Goal: Task Accomplishment & Management: Use online tool/utility

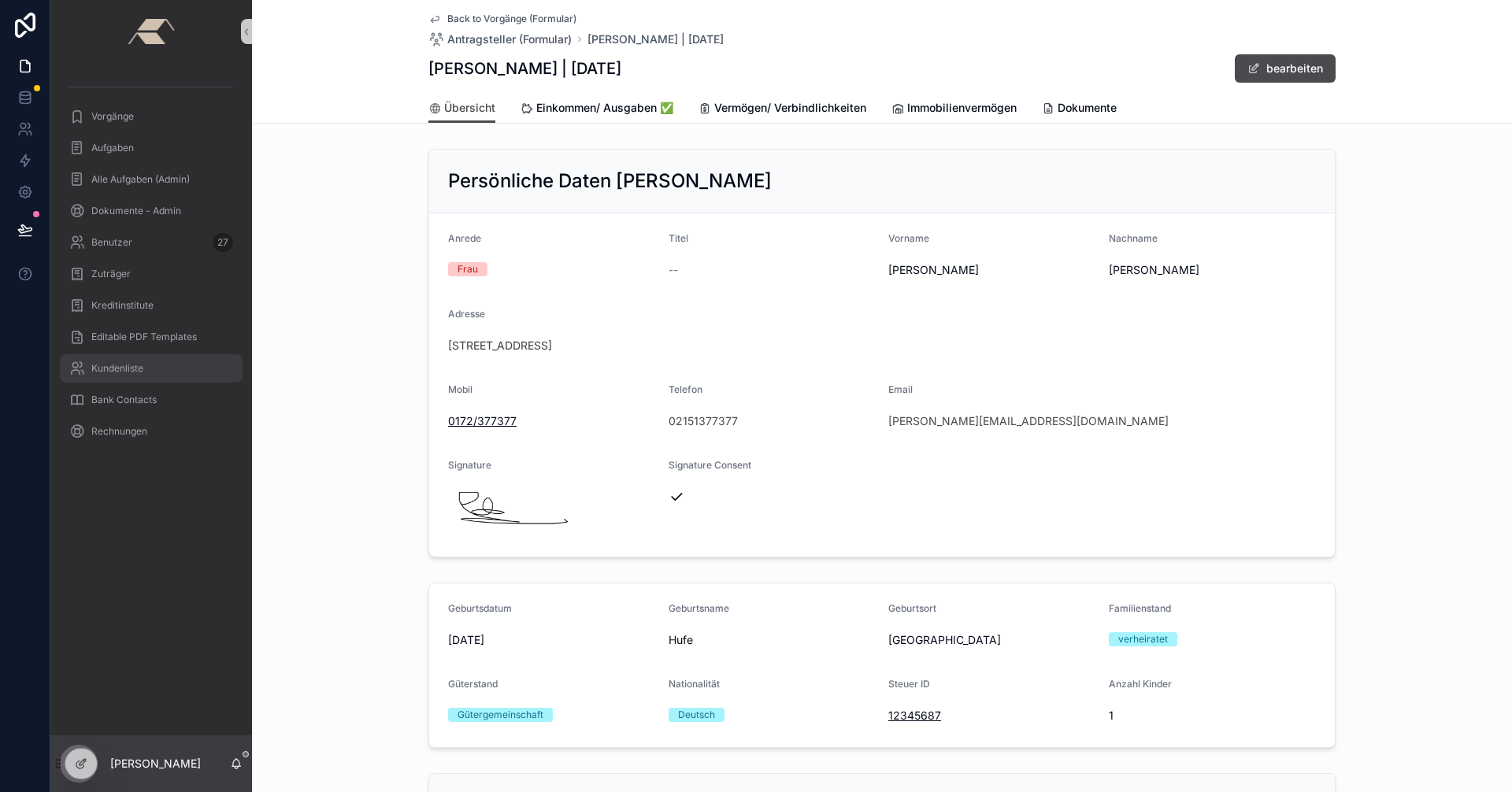
scroll to position [78, 0]
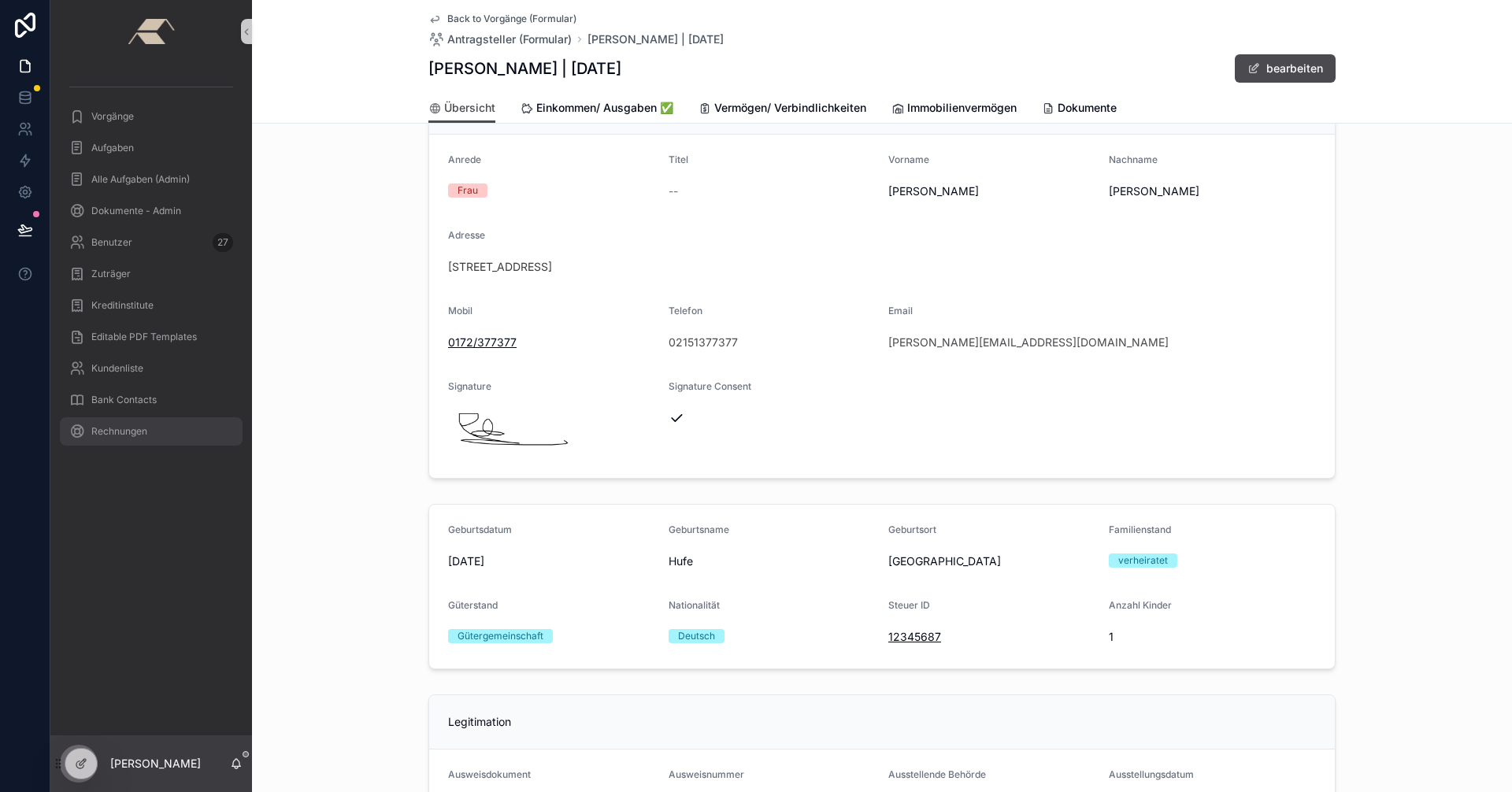
click at [123, 426] on span "Rechnungen" at bounding box center [119, 431] width 56 height 13
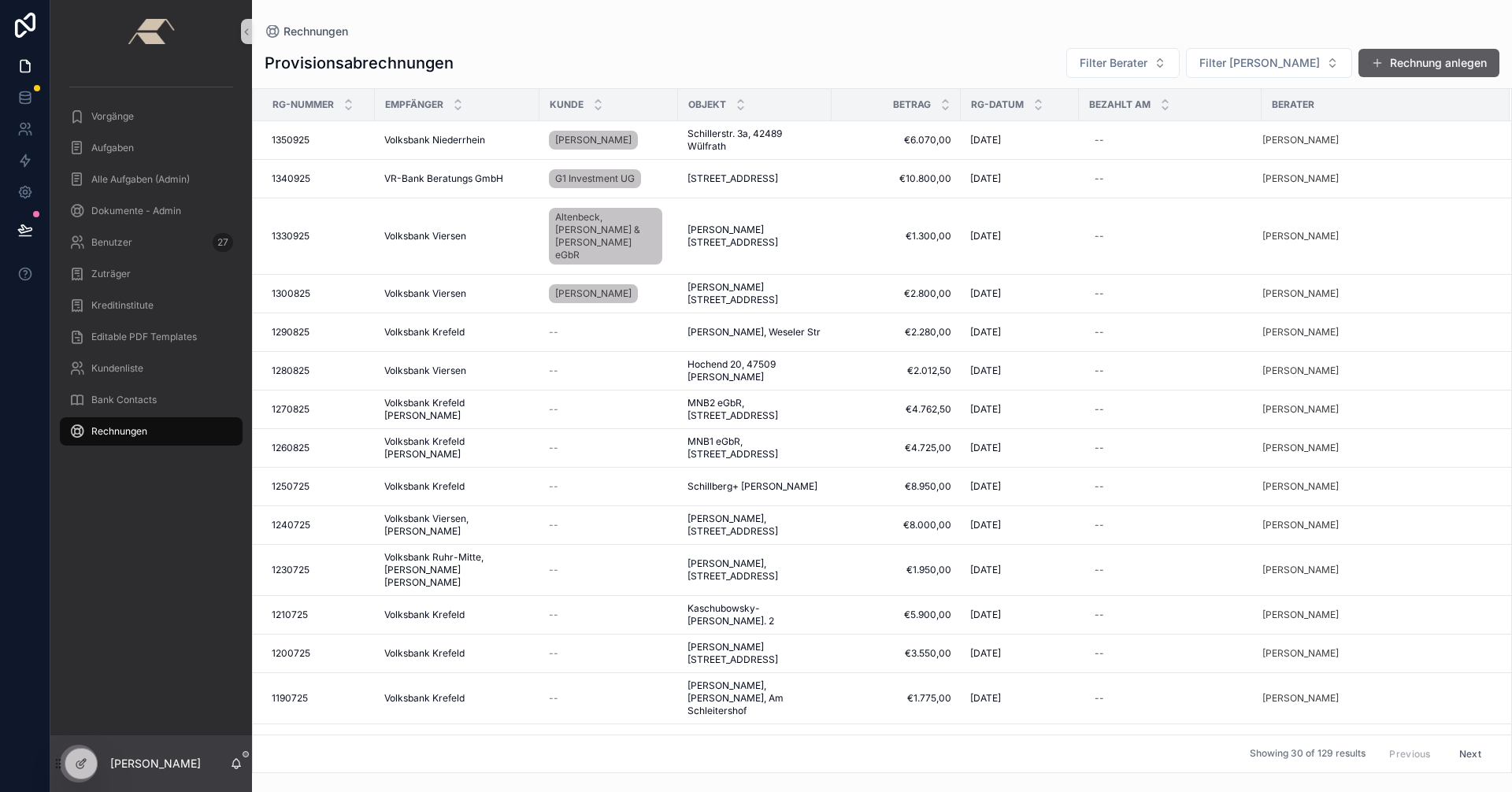
click at [1410, 58] on button "Rechnung anlegen" at bounding box center [1428, 63] width 141 height 29
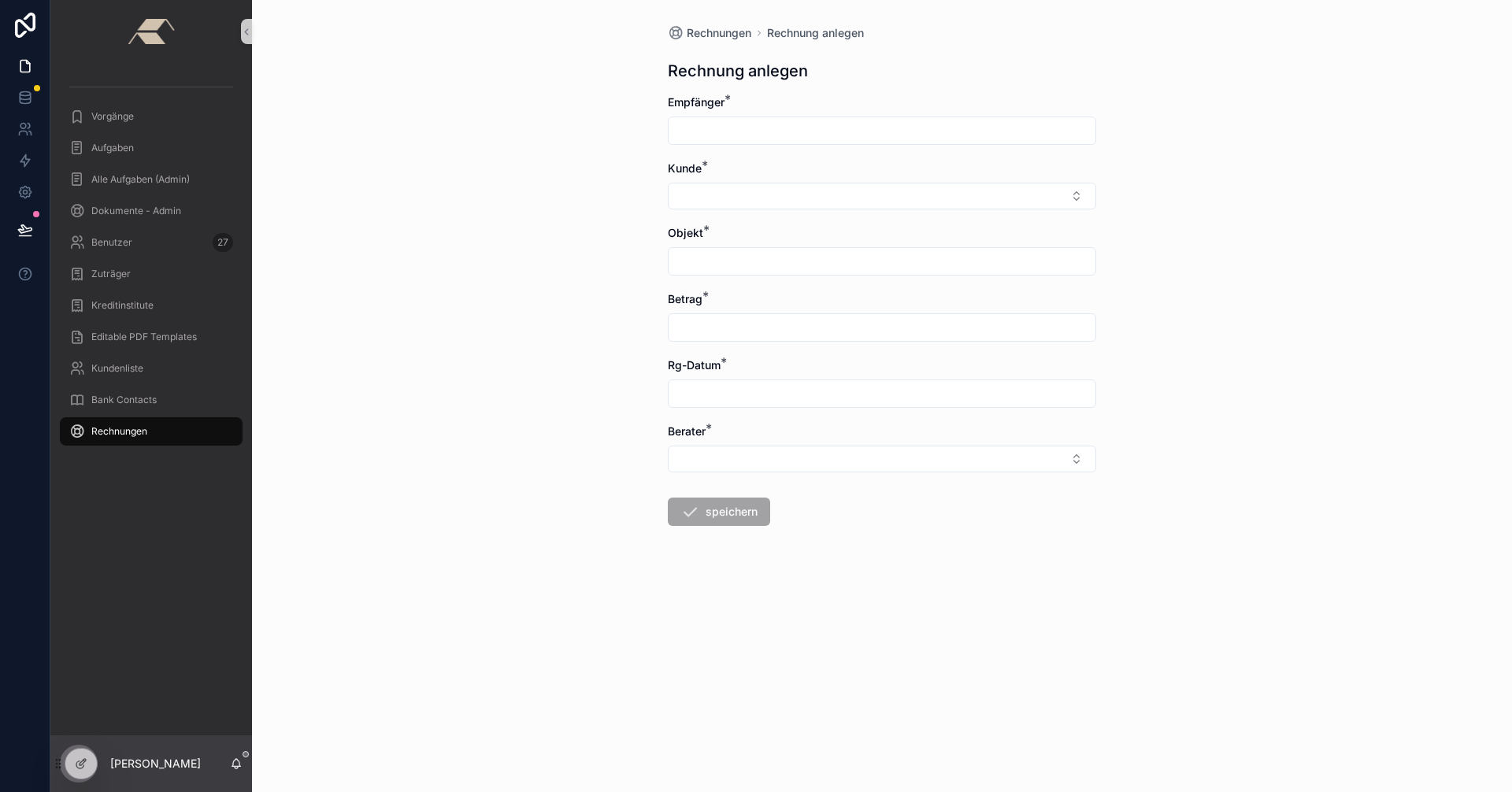
click at [751, 131] on input "scrollable content" at bounding box center [882, 131] width 427 height 22
click at [1250, 157] on div "Rechnungen Rechnung anlegen Rechnung anlegen Empfänger * [PERSON_NAME] * Objekt…" at bounding box center [881, 396] width 1260 height 792
click at [1078, 197] on button "Select Button" at bounding box center [882, 195] width 428 height 27
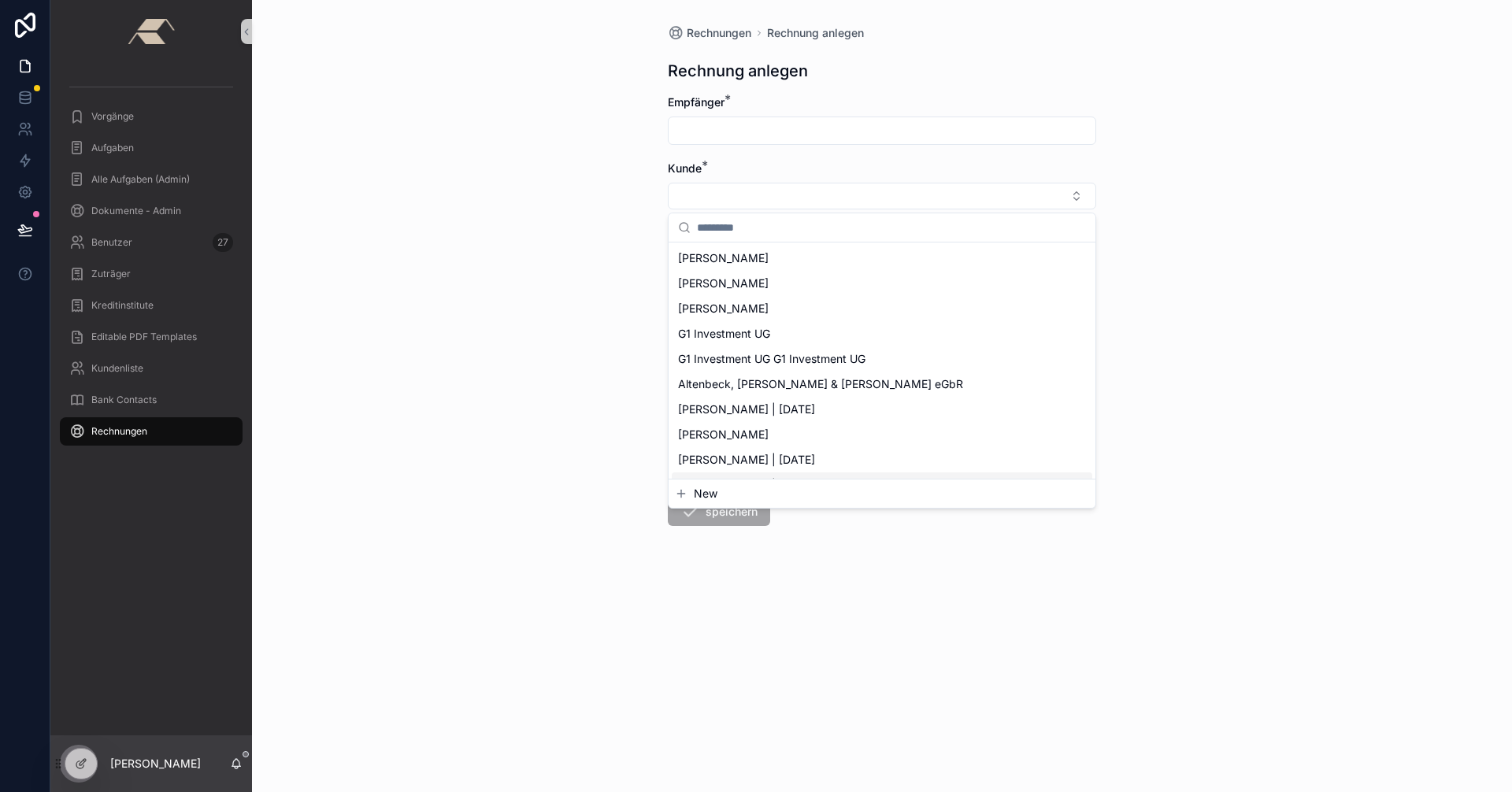
click at [751, 495] on button "New" at bounding box center [882, 493] width 415 height 16
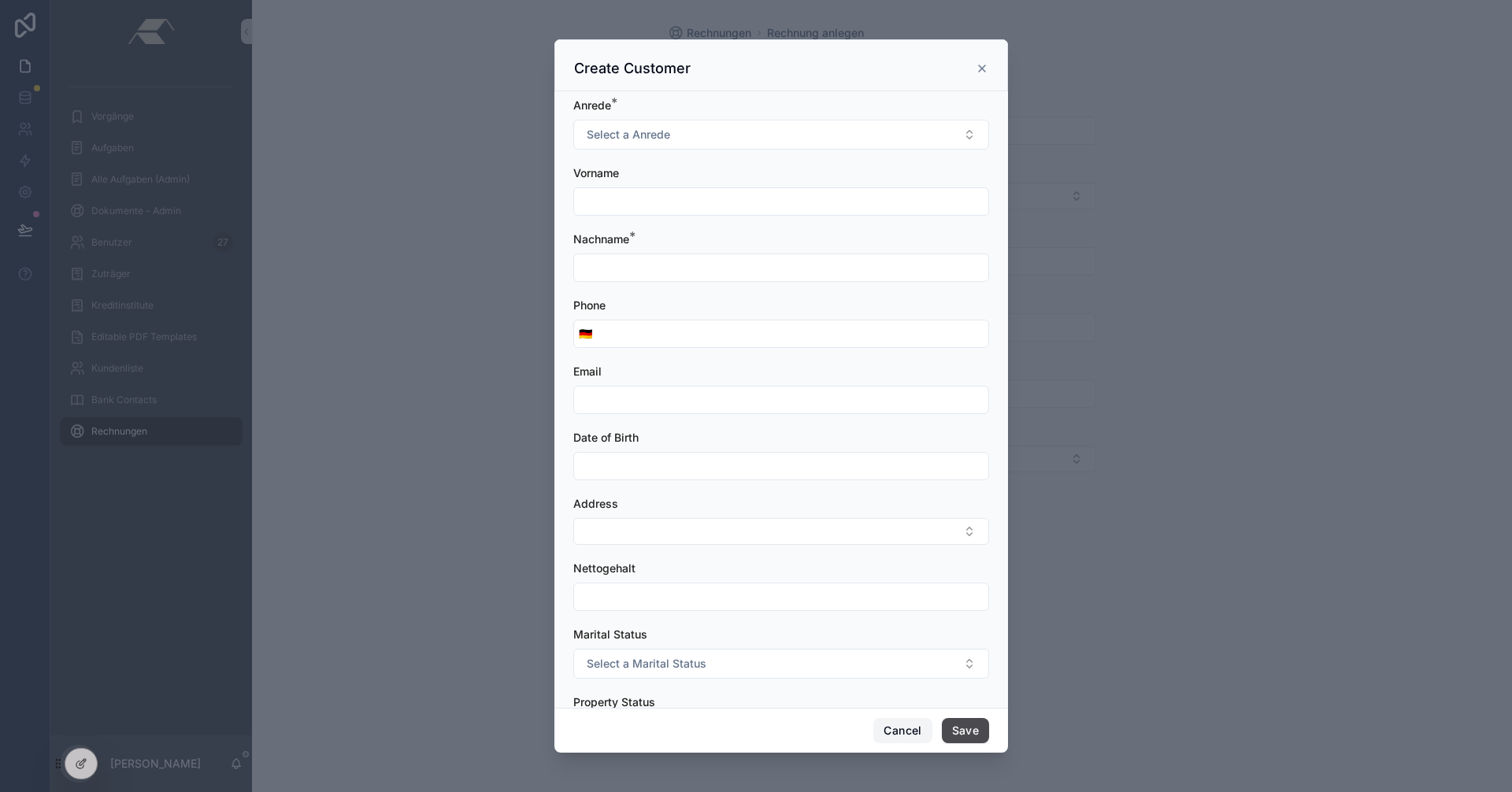
click at [902, 733] on button "Cancel" at bounding box center [902, 729] width 58 height 25
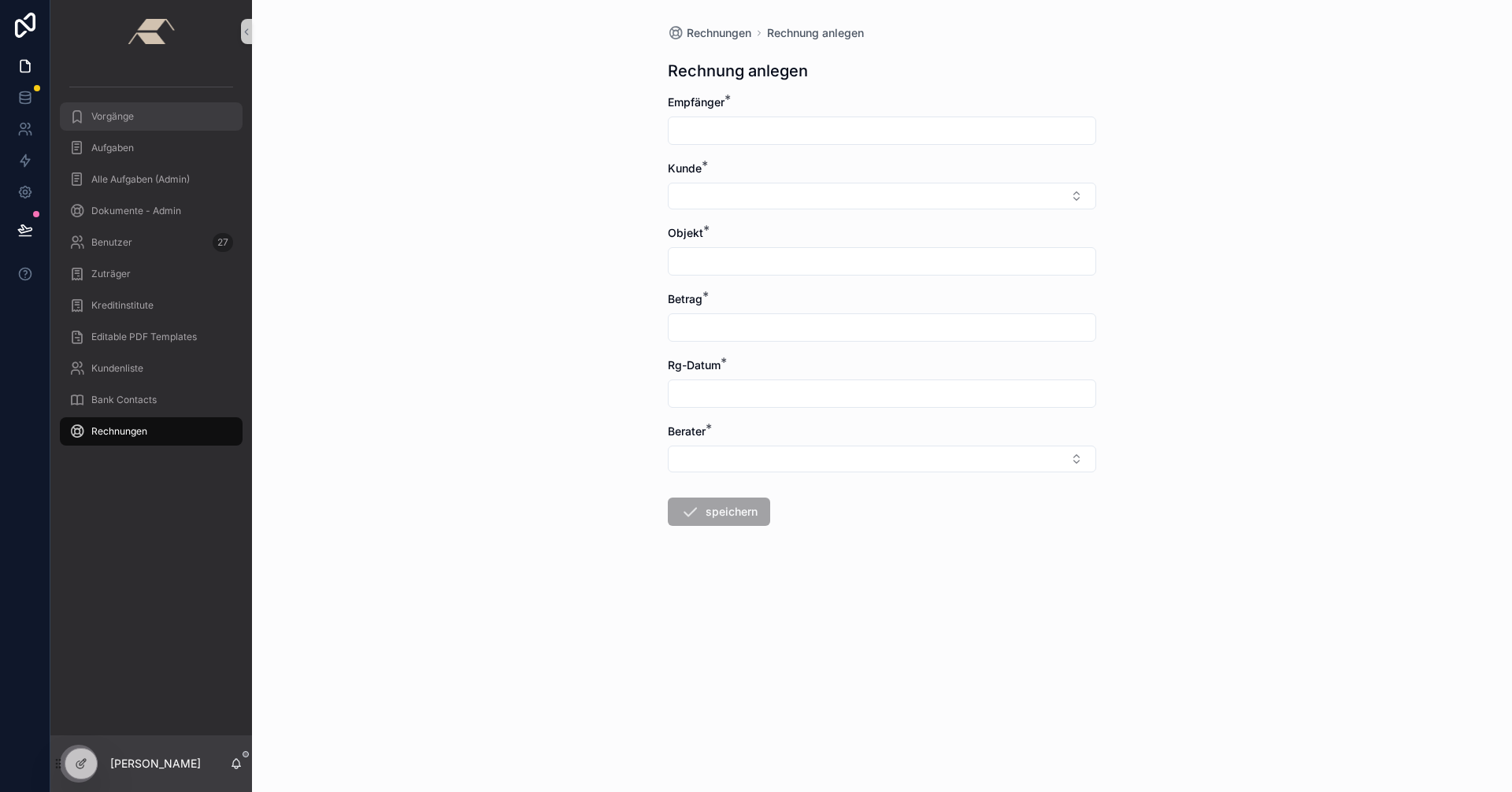
click at [135, 124] on div "Vorgänge" at bounding box center [151, 116] width 164 height 25
